Goal: Task Accomplishment & Management: Manage account settings

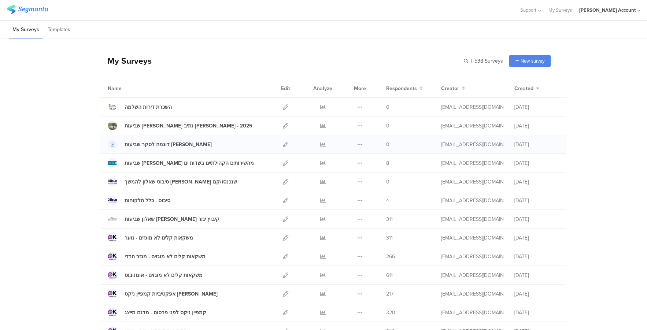
scroll to position [436, 0]
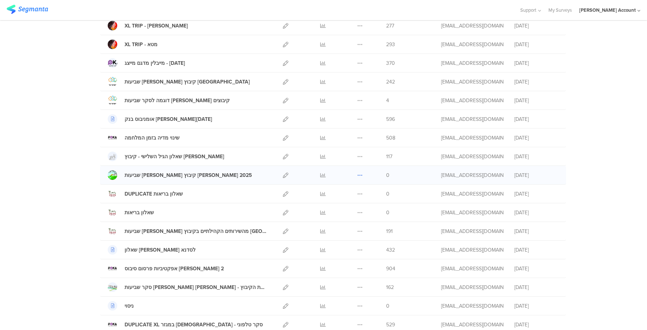
click at [357, 175] on icon at bounding box center [359, 174] width 5 height 5
click at [352, 193] on button "Duplicate" at bounding box center [345, 193] width 40 height 13
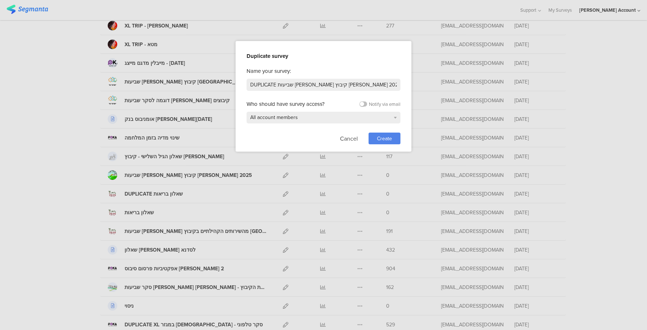
click at [389, 139] on span "Create" at bounding box center [384, 139] width 15 height 8
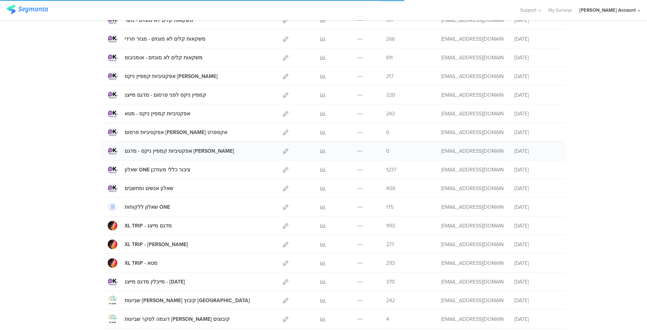
scroll to position [143, 0]
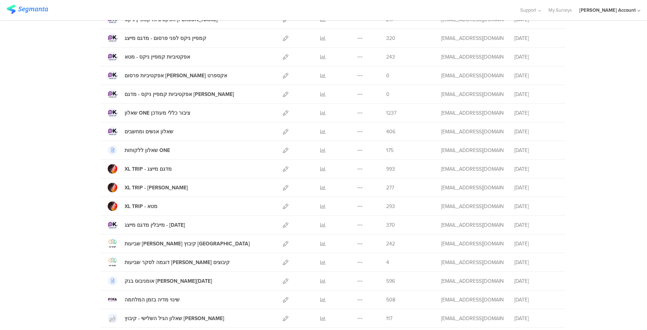
scroll to position [391, 0]
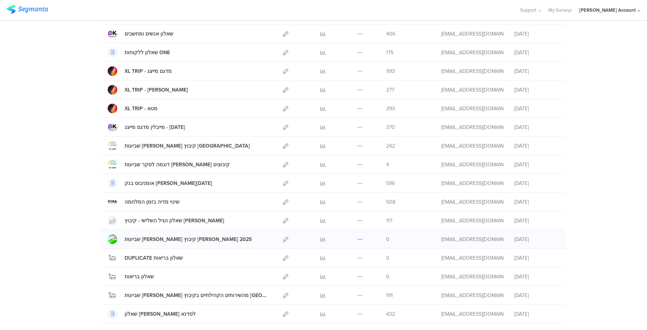
click at [357, 239] on icon at bounding box center [359, 239] width 5 height 5
click at [351, 282] on button "Delete" at bounding box center [345, 284] width 40 height 13
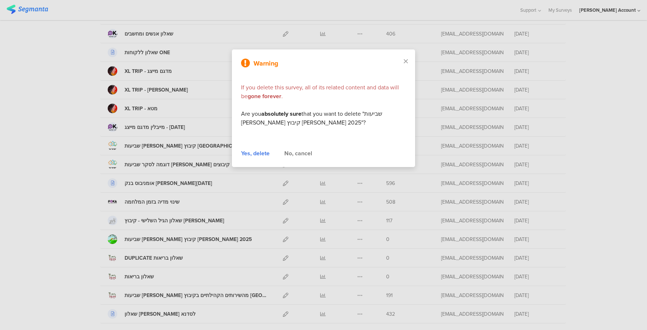
click at [259, 155] on div "Yes, delete" at bounding box center [255, 153] width 29 height 9
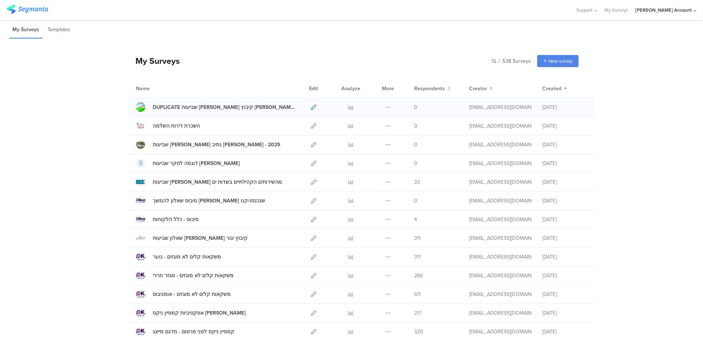
click at [313, 105] on icon at bounding box center [313, 106] width 5 height 5
click at [307, 108] on div at bounding box center [314, 107] width 16 height 18
click at [311, 106] on icon at bounding box center [313, 106] width 5 height 5
click at [349, 181] on icon at bounding box center [350, 181] width 5 height 5
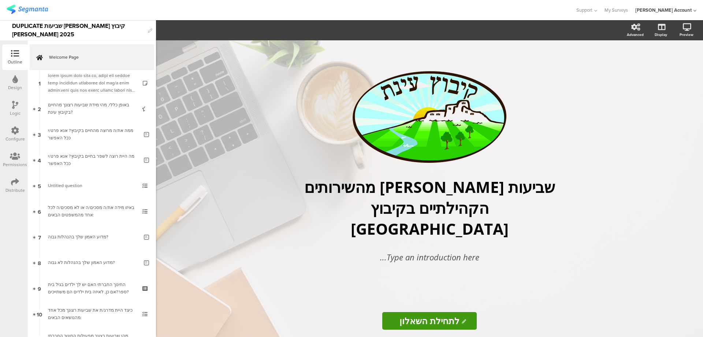
click at [16, 107] on icon at bounding box center [15, 105] width 6 height 8
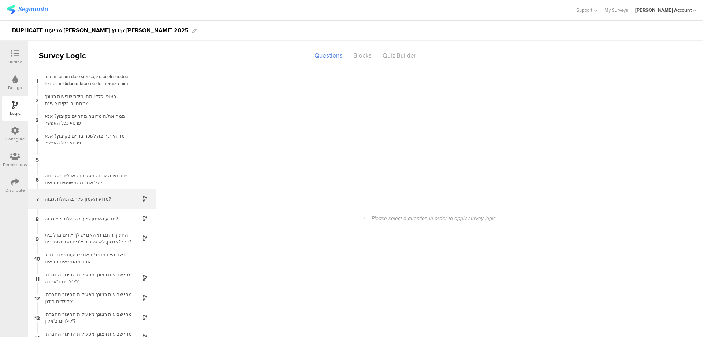
click at [111, 194] on div "7 מדוע האמון שלך בהנהלות גבוה?" at bounding box center [92, 199] width 128 height 20
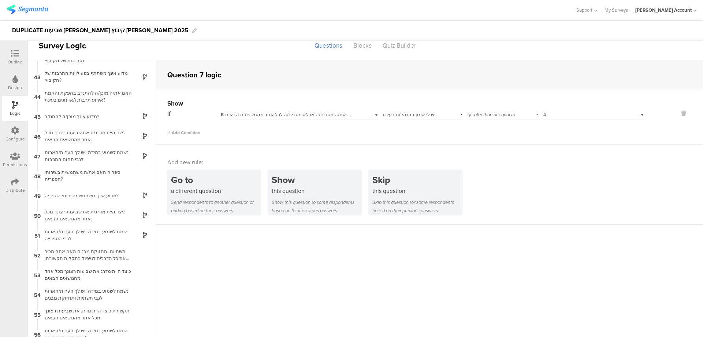
scroll to position [830, 0]
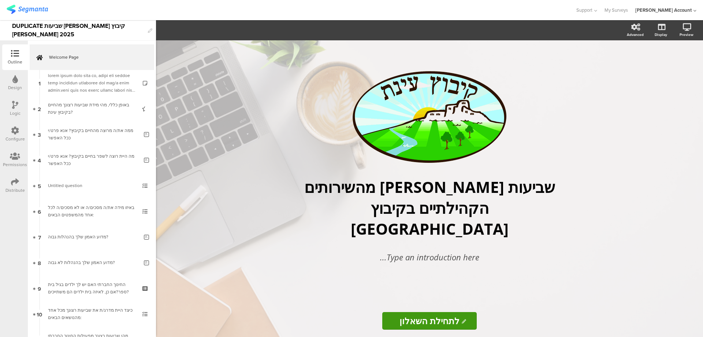
click at [88, 29] on div "DUPLICATE שביעות [PERSON_NAME] קיבוץ [PERSON_NAME] 2025" at bounding box center [78, 30] width 132 height 20
click at [88, 29] on div "DUPLICATE שביעות רצון קיבוץ עינת 2025" at bounding box center [78, 30] width 132 height 20
click at [14, 182] on icon at bounding box center [15, 182] width 8 height 8
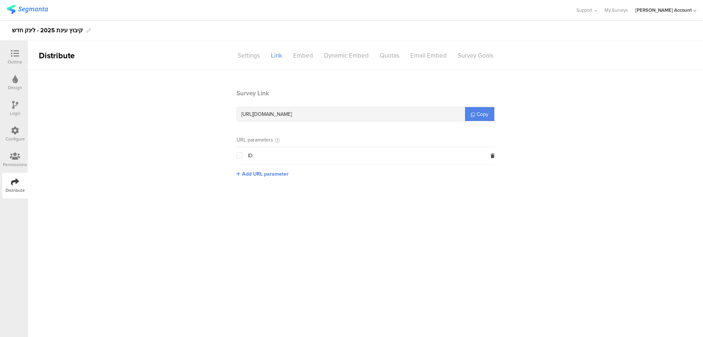
drag, startPoint x: 309, startPoint y: 114, endPoint x: 353, endPoint y: 113, distance: 44.7
click at [353, 113] on div "https://surveys.segmanta.com/3sa1f9" at bounding box center [351, 114] width 228 height 14
copy span "3sa1f9"
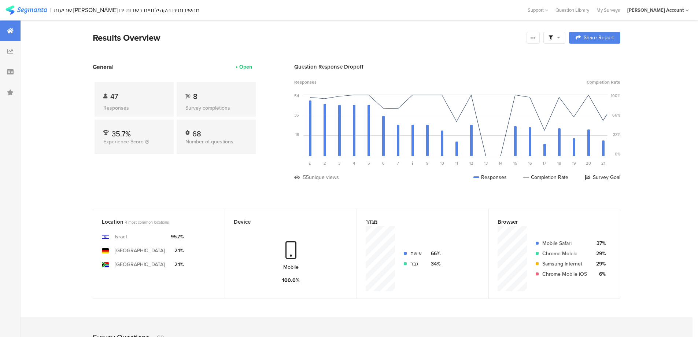
click at [557, 38] on span at bounding box center [554, 37] width 12 height 7
click at [459, 44] on div "Results Overview" at bounding box center [308, 37] width 430 height 13
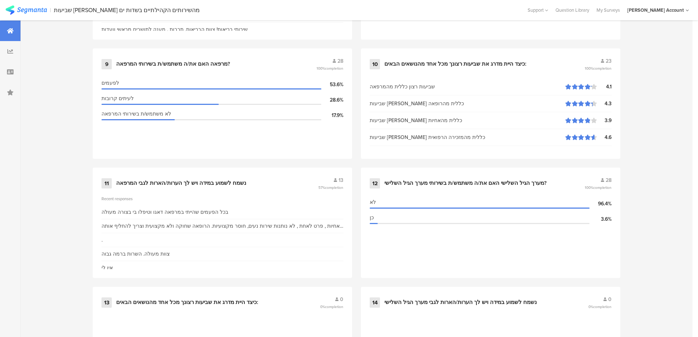
scroll to position [977, 0]
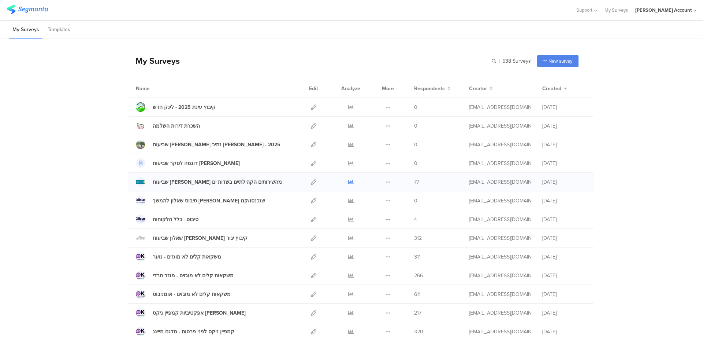
click at [350, 179] on icon at bounding box center [350, 181] width 5 height 5
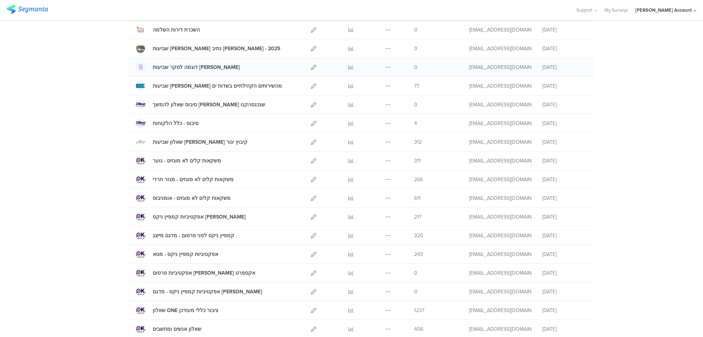
scroll to position [98, 0]
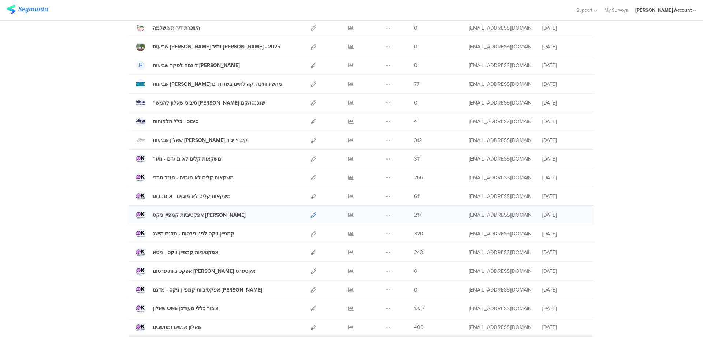
click at [311, 214] on icon at bounding box center [313, 214] width 5 height 5
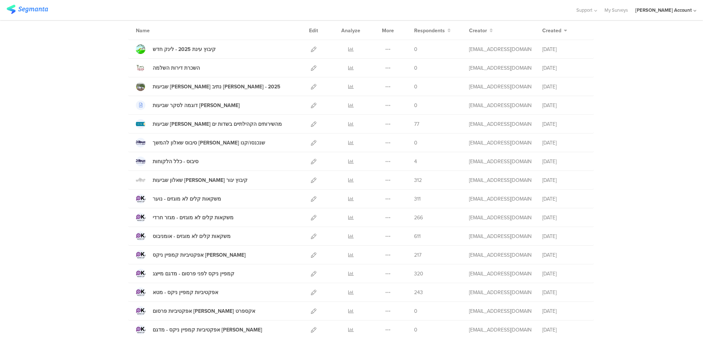
scroll to position [0, 0]
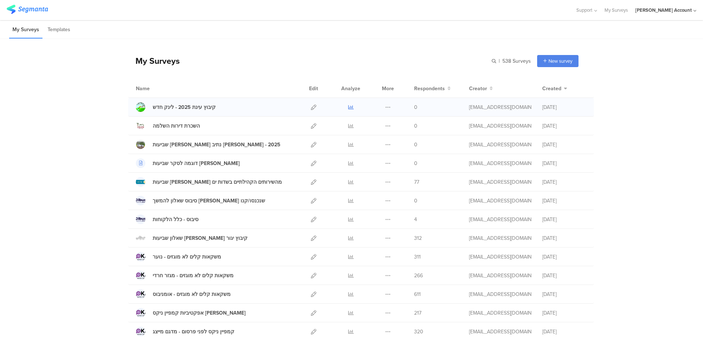
click at [348, 107] on icon at bounding box center [350, 106] width 5 height 5
click at [348, 182] on icon at bounding box center [350, 181] width 5 height 5
click at [311, 107] on icon at bounding box center [313, 106] width 5 height 5
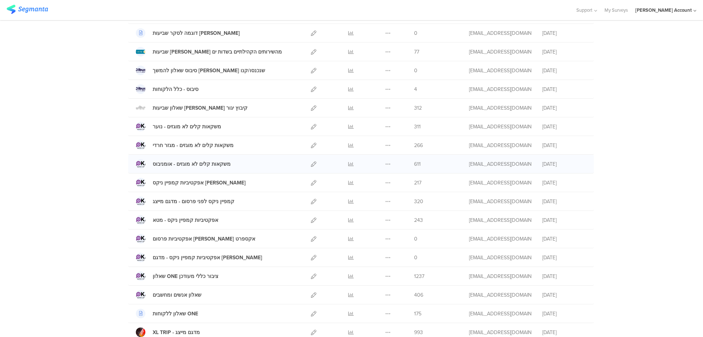
scroll to position [146, 0]
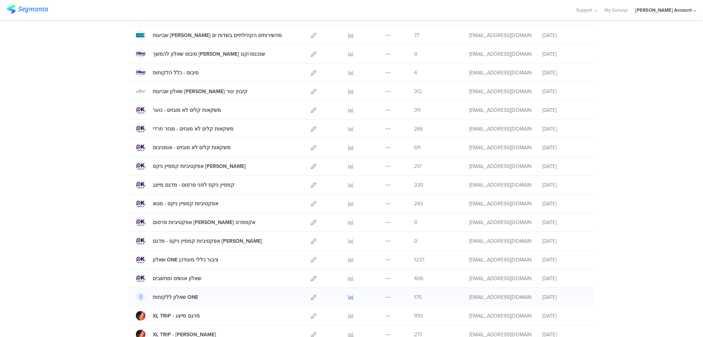
click at [348, 296] on icon at bounding box center [350, 296] width 5 height 5
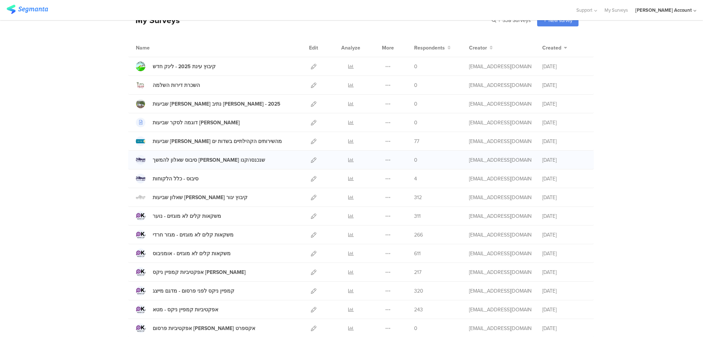
scroll to position [0, 0]
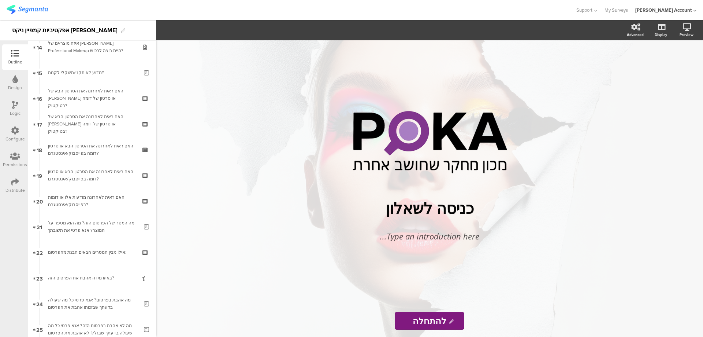
scroll to position [391, 0]
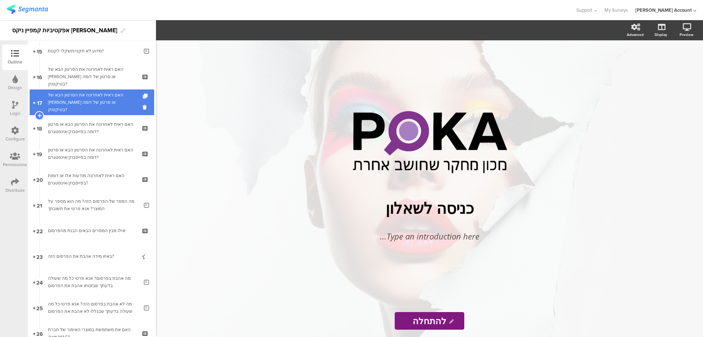
click at [115, 103] on div "האם ראית לאחרונה את הסרטון הבא של ניקס או סרטון של דומה בטיקטוק?" at bounding box center [92, 102] width 88 height 22
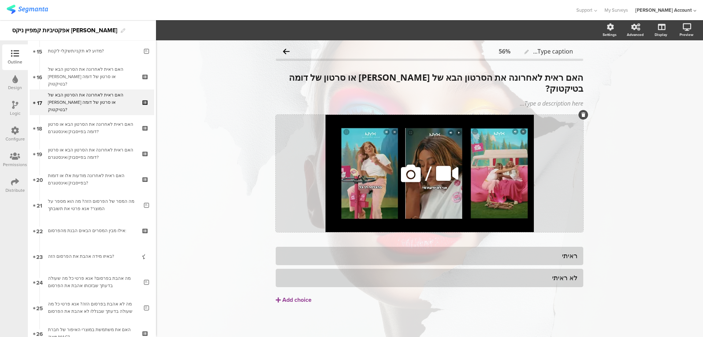
click at [411, 162] on icon at bounding box center [410, 173] width 25 height 25
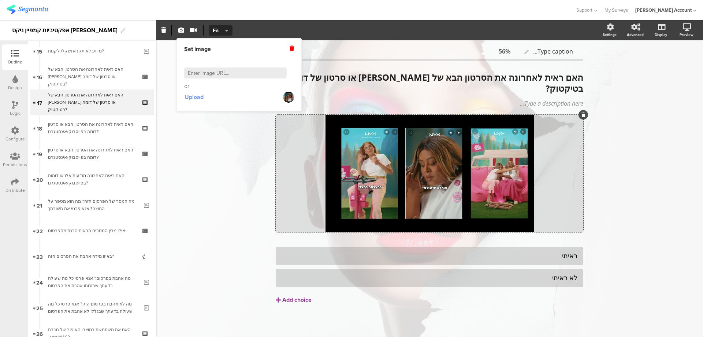
click at [201, 96] on span "Upload" at bounding box center [194, 97] width 19 height 8
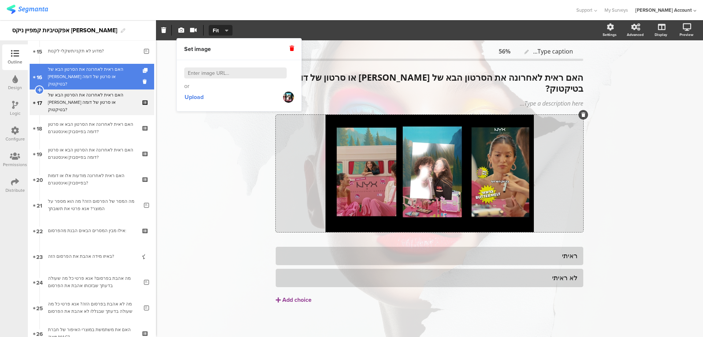
click at [96, 74] on div "האם ראית לאחרונה את הסרטון הבא של ניקס או סרטון של דומה בטיקטוק?" at bounding box center [92, 77] width 88 height 22
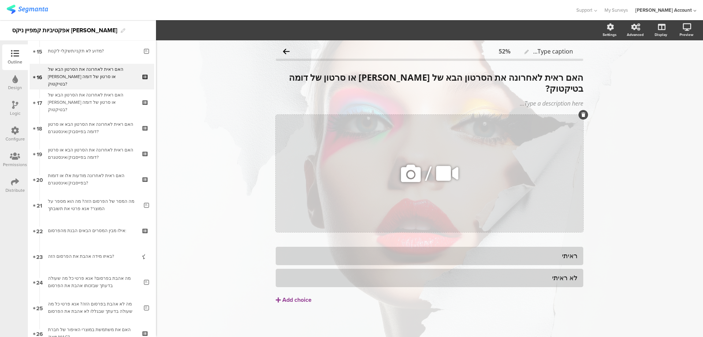
click at [451, 161] on icon at bounding box center [447, 173] width 27 height 25
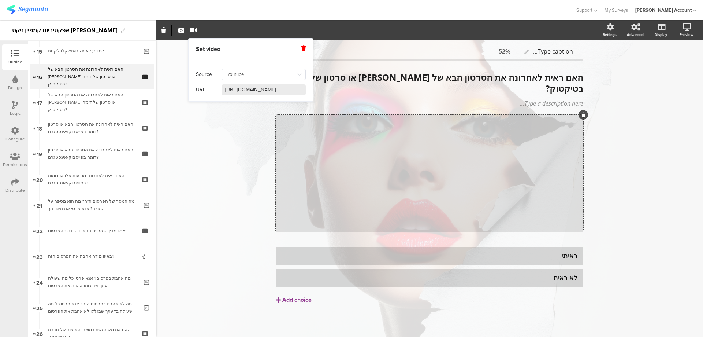
click at [277, 88] on input "https://www.youtube.com/watch?v=bTnDmzvBUtE" at bounding box center [264, 89] width 84 height 11
paste input "playlist?list=PLtwpxdN5Xf3V1NLgwD0dgg24FtjcI81Jf"
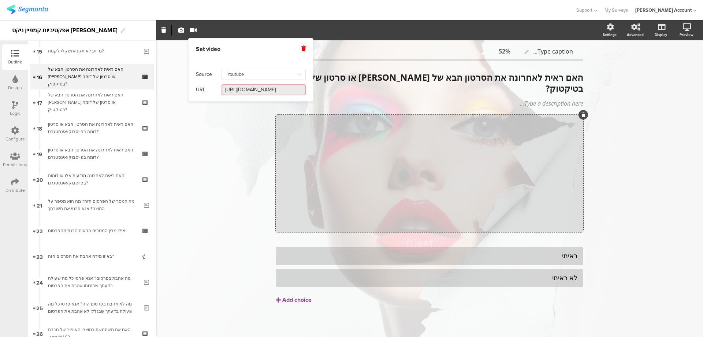
type input "https://www.youtube.com/playlist?list=PLtwpxdN5Xf3V1NLgwD0dgg24FtjcI81Jf"
click at [267, 89] on input "https://www.youtube.com/playlist?list=PLtwpxdN5Xf3V1NLgwD0dgg24FtjcI81Jf" at bounding box center [264, 89] width 84 height 11
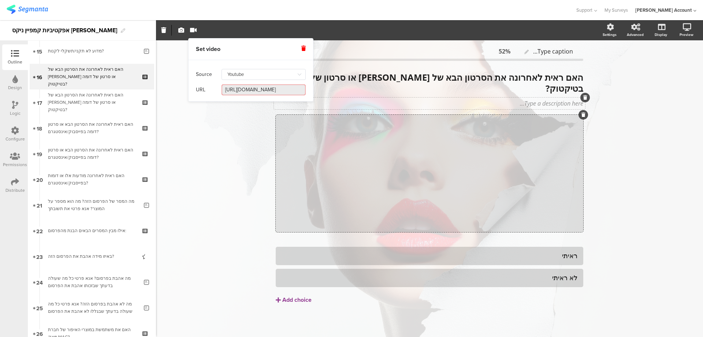
scroll to position [0, 98]
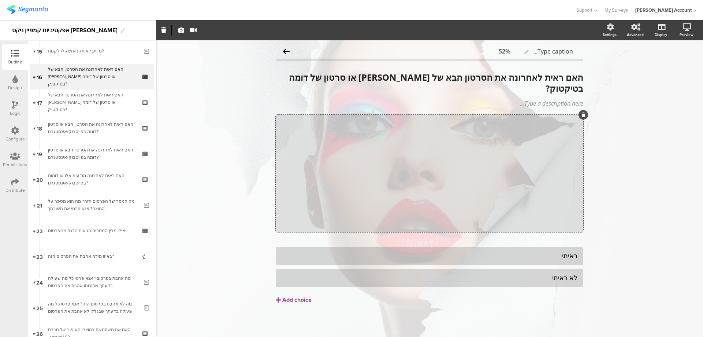
click at [645, 114] on div "Type caption... 52% האם ראית לאחרונה את הסרטון הבא של ניקס או סרטון של דומה בטי…" at bounding box center [429, 189] width 547 height 298
click at [443, 162] on icon at bounding box center [447, 173] width 27 height 25
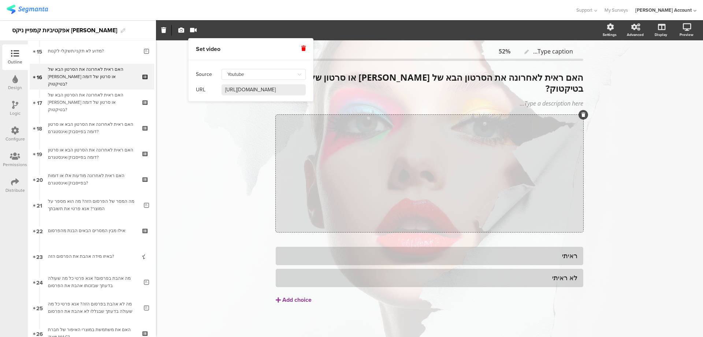
click at [289, 91] on input "https://www.youtube.com/watch?v=bTnDmzvBUtE" at bounding box center [264, 89] width 84 height 11
click at [295, 90] on input "https://www.youtube.com/watch?v=bTnDmzvBUtE" at bounding box center [264, 89] width 84 height 11
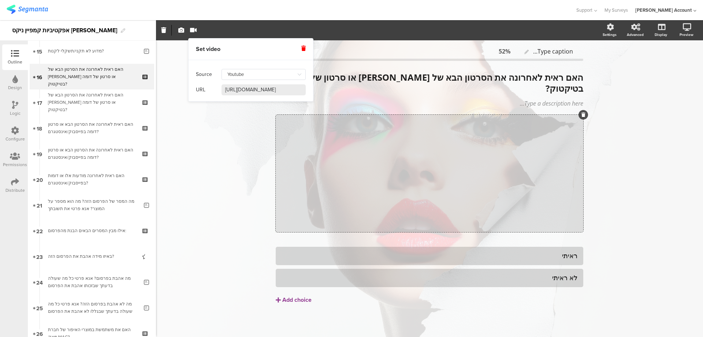
paste input "playlist?list=PLtwpxdN5Xf3UDrXtxt_5BOMVsSy6VQo6d"
click at [284, 88] on input "https://www.youtube.com/playlist?list=PLtwpxdN5Xf3UDrXtxt_5BOMVsSy6VQo6d" at bounding box center [264, 89] width 84 height 11
paste input "watch?v=jjSXFhxa11E&list=PLtwpxdN5Xf3WHK74tiVcsjw_SMvxiNTXU"
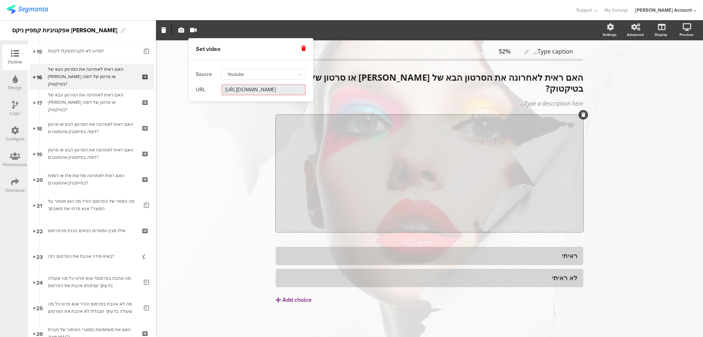
type input "https://www.youtube.com/watch?v=jjSXFhxa11E"
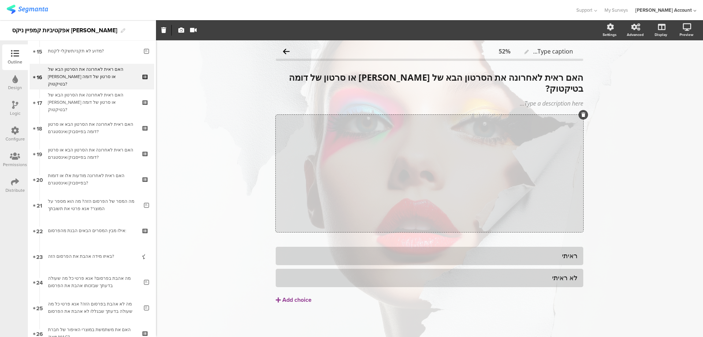
click at [618, 176] on div "Type caption... 52% האם ראית לאחרונה את הסרטון הבא של ניקס או סרטון של דומה בטי…" at bounding box center [429, 189] width 547 height 298
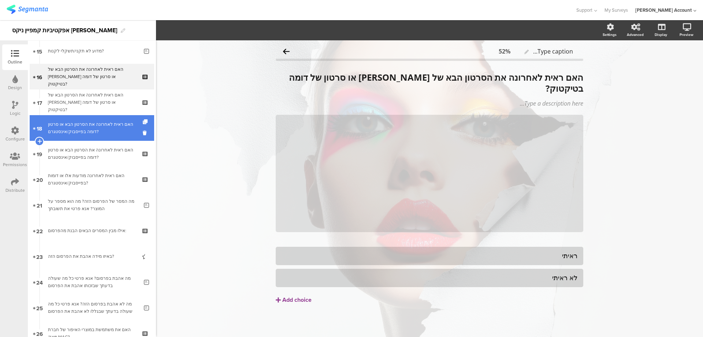
click at [117, 130] on div "האם ראית לאחרונה את הסרטון הבא או סרטון דומה בפייסבוק/אינסטגרם?" at bounding box center [92, 127] width 88 height 15
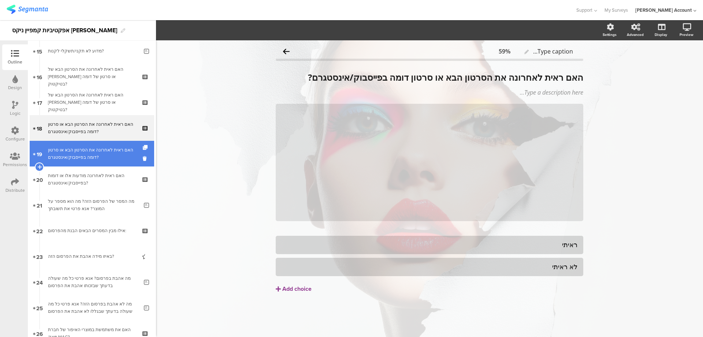
click at [114, 152] on div "האם ראית לאחרונה את הסרטון הבא או סרטון דומה בפייסבוק/אינסטגרם?" at bounding box center [92, 153] width 88 height 15
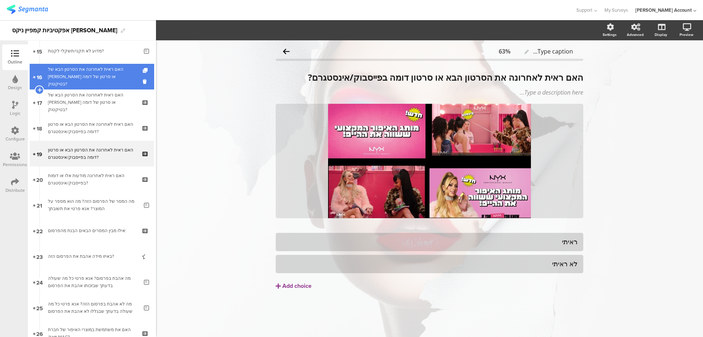
click at [114, 83] on div "האם ראית לאחרונה את הסרטון הבא של ניקס או סרטון של דומה בטיקטוק?" at bounding box center [92, 77] width 88 height 22
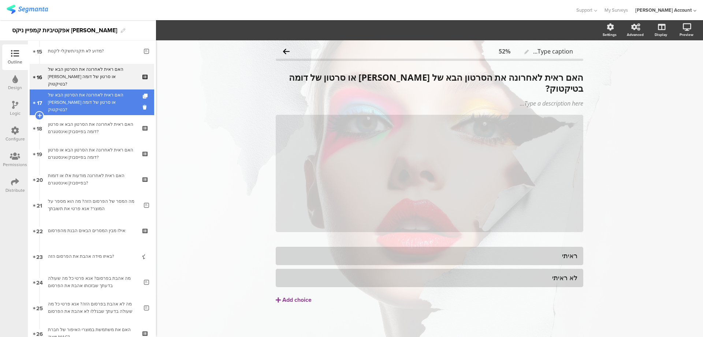
click at [112, 99] on div "האם ראית לאחרונה את הסרטון הבא של ניקס או סרטון של דומה בטיקטוק?" at bounding box center [92, 102] width 88 height 22
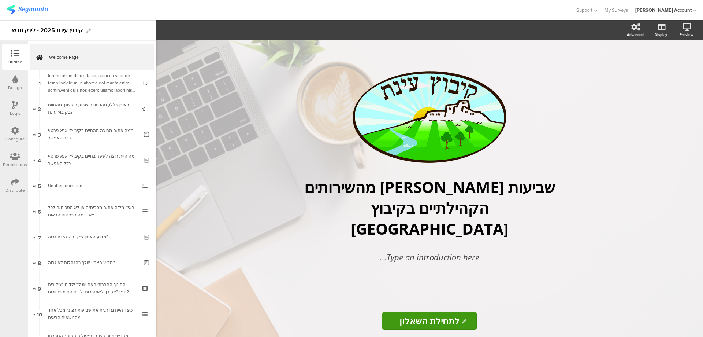
click at [15, 106] on icon at bounding box center [15, 105] width 6 height 8
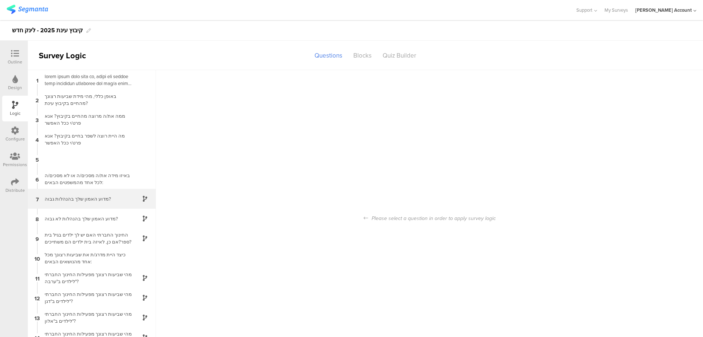
click at [121, 199] on div "מדוע האמון שלך בהנהלות גבוה?" at bounding box center [86, 198] width 92 height 7
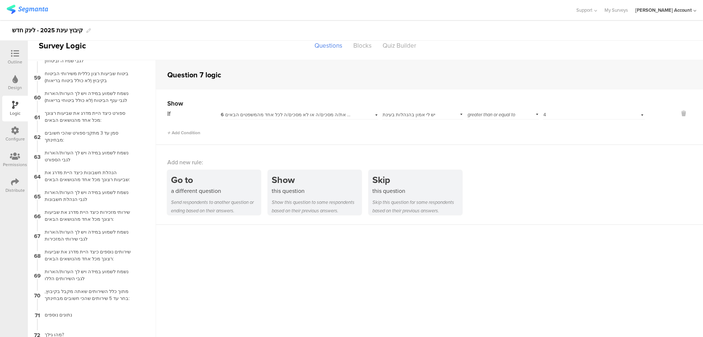
scroll to position [1148, 0]
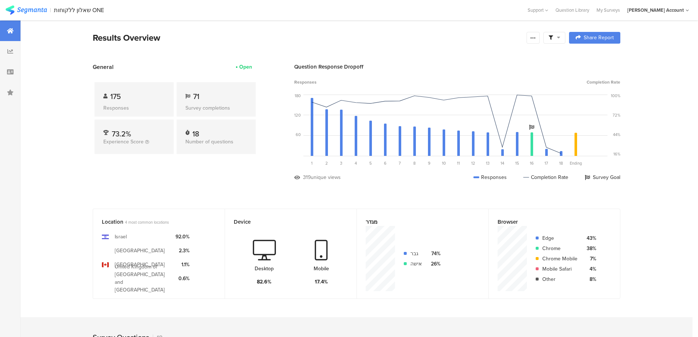
click at [560, 40] on span at bounding box center [554, 37] width 12 height 7
click at [594, 55] on span at bounding box center [591, 58] width 11 height 6
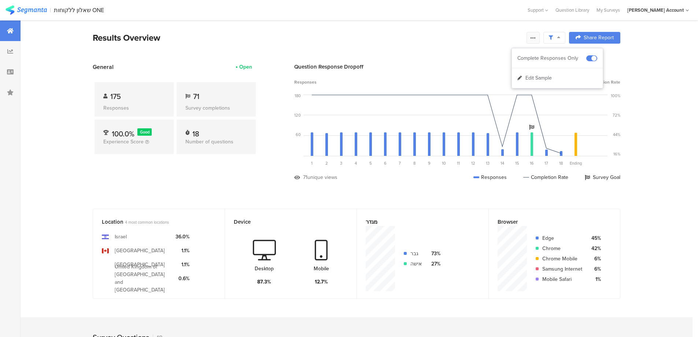
click at [535, 38] on icon at bounding box center [533, 38] width 6 height 6
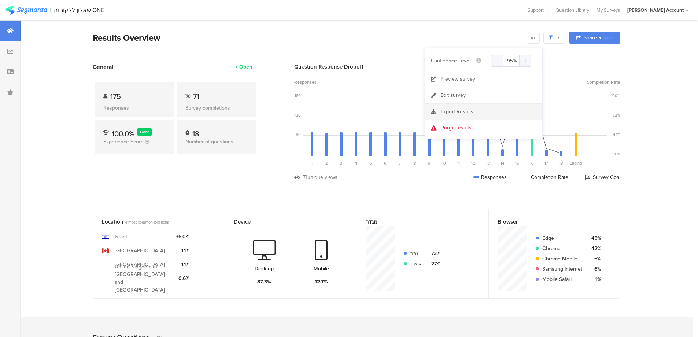
click at [481, 109] on div "Export Results" at bounding box center [483, 111] width 117 height 7
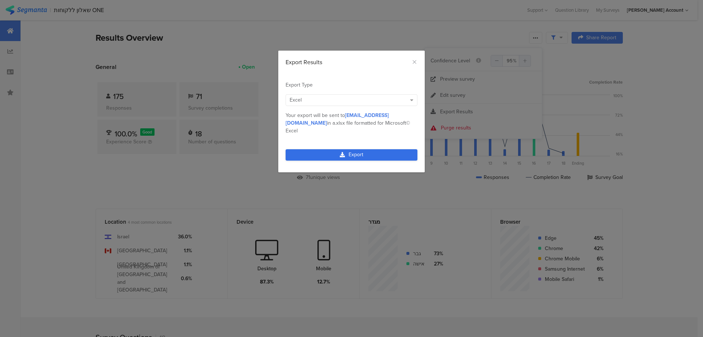
click at [372, 149] on link "Export" at bounding box center [352, 154] width 132 height 11
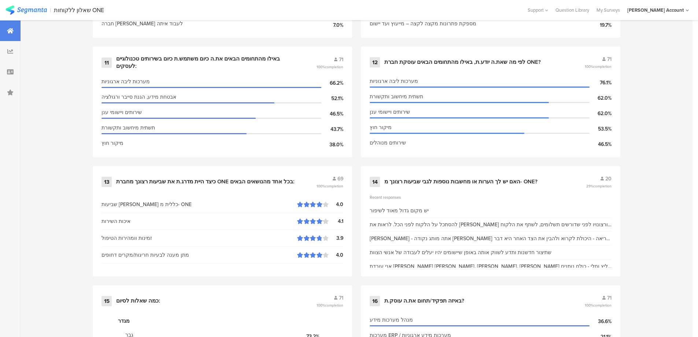
scroll to position [901, 0]
